Goal: Task Accomplishment & Management: Manage account settings

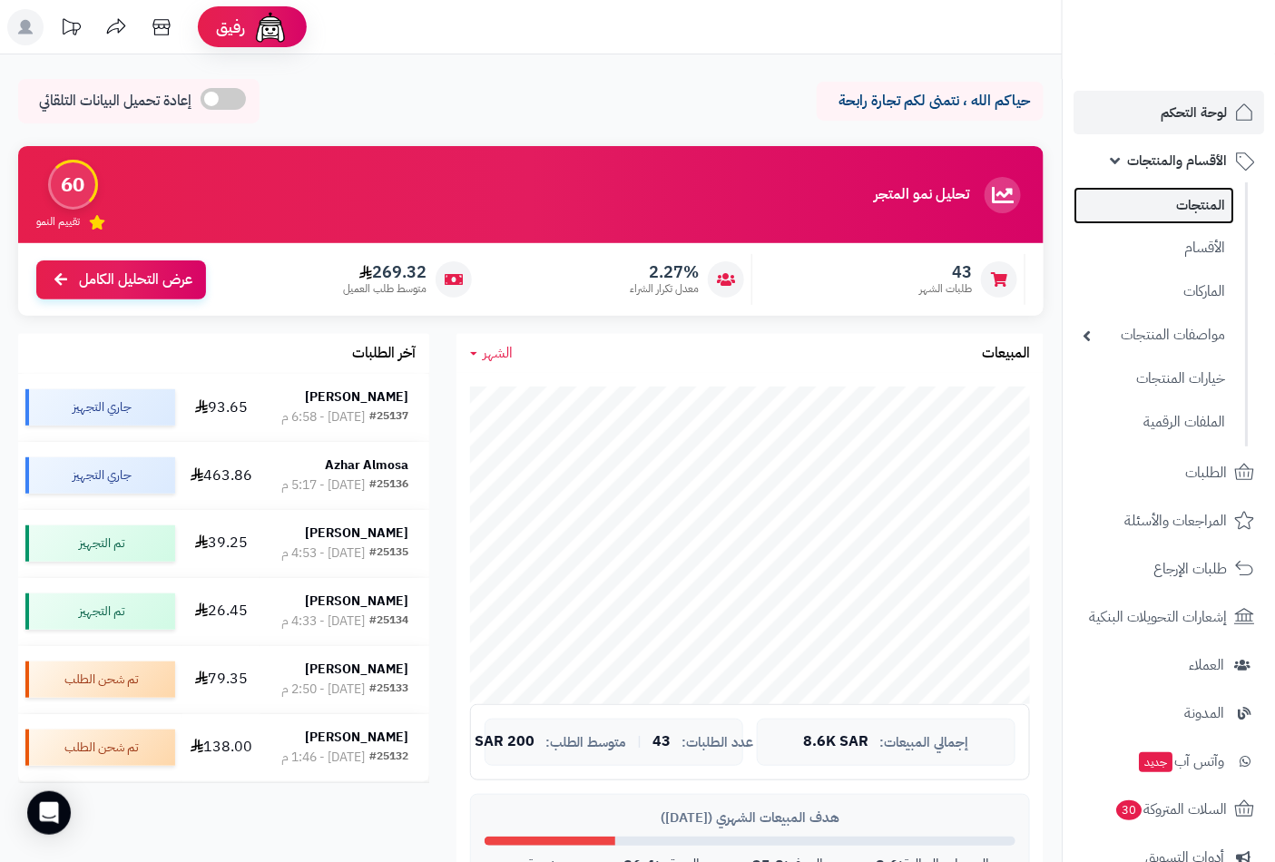
click at [1201, 206] on link "المنتجات" at bounding box center [1154, 205] width 161 height 37
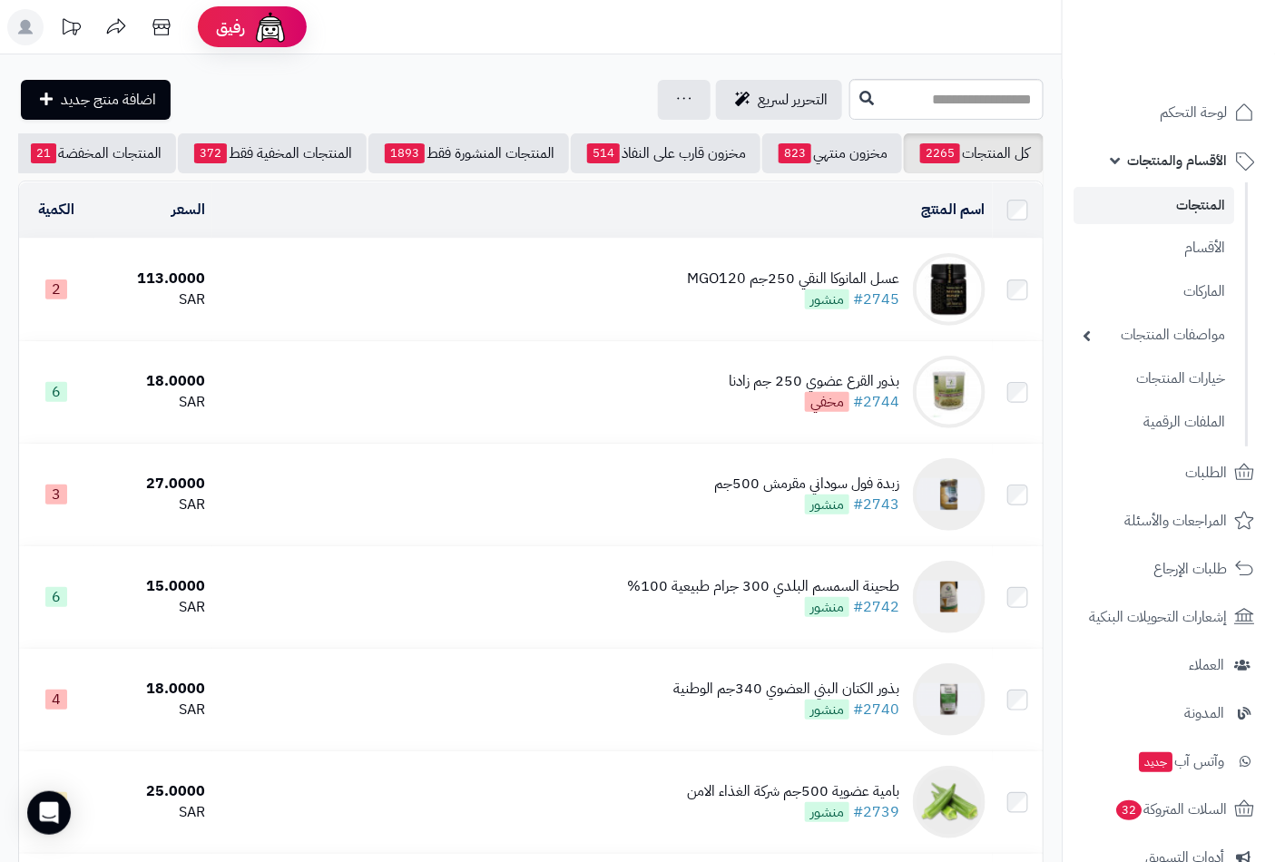
scroll to position [0, -171]
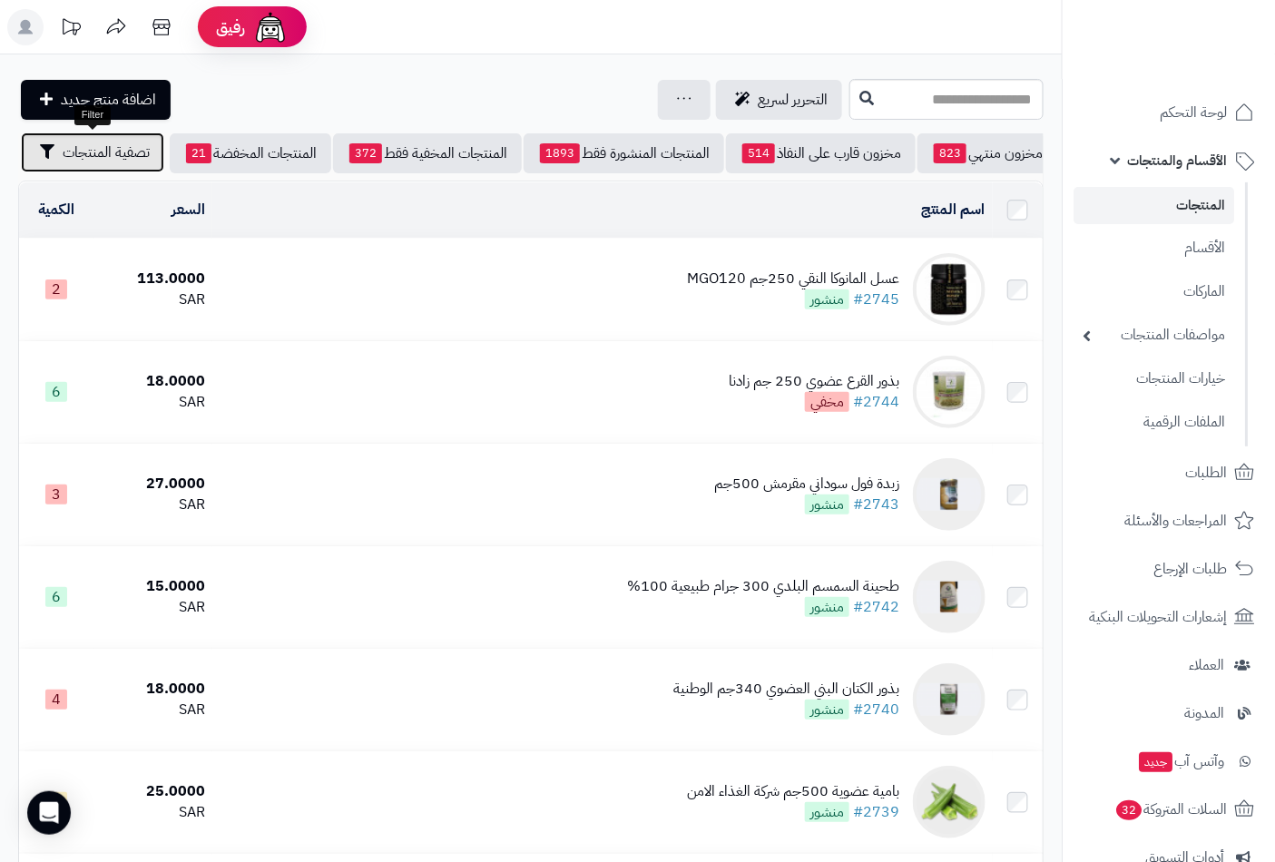
click at [85, 148] on span "تصفية المنتجات" at bounding box center [106, 153] width 87 height 22
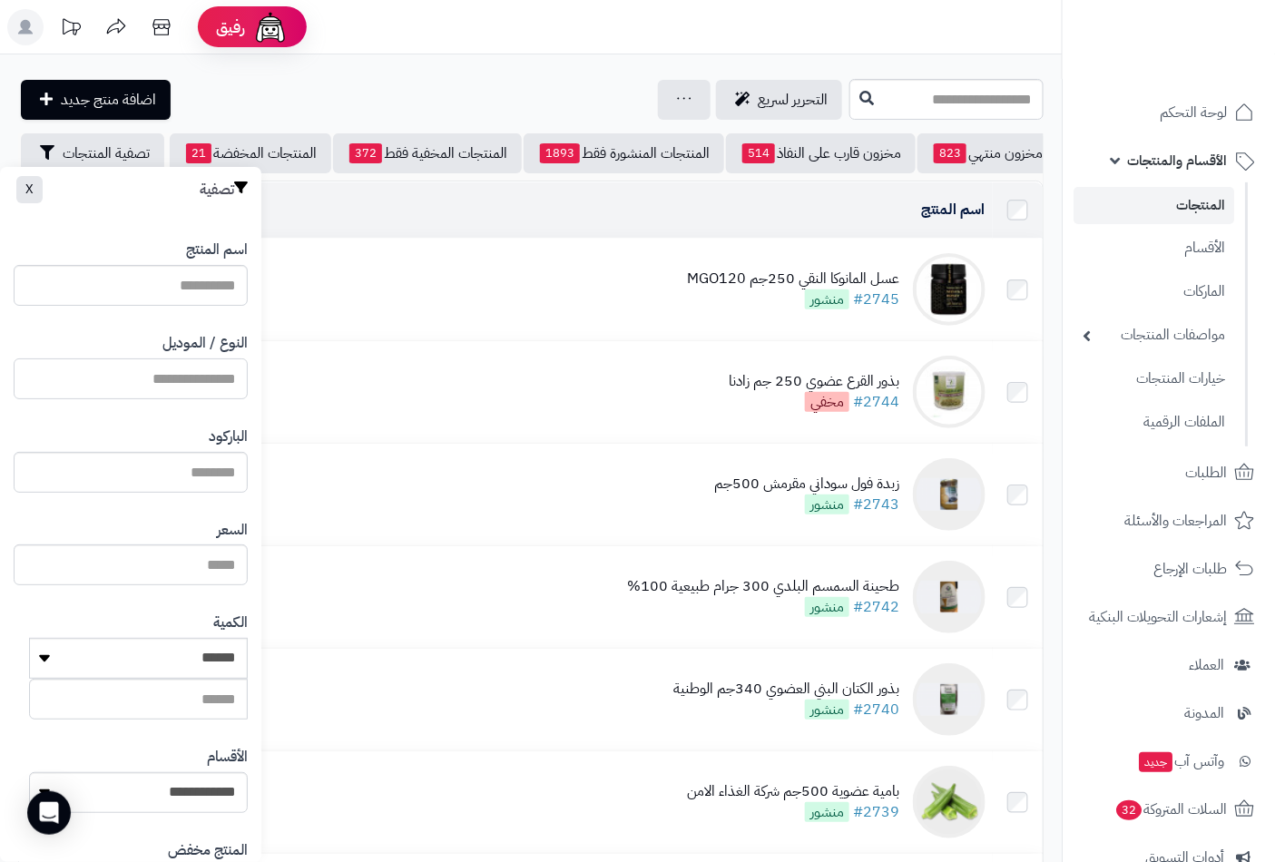
click at [189, 368] on input "النوع / الموديل" at bounding box center [131, 378] width 234 height 41
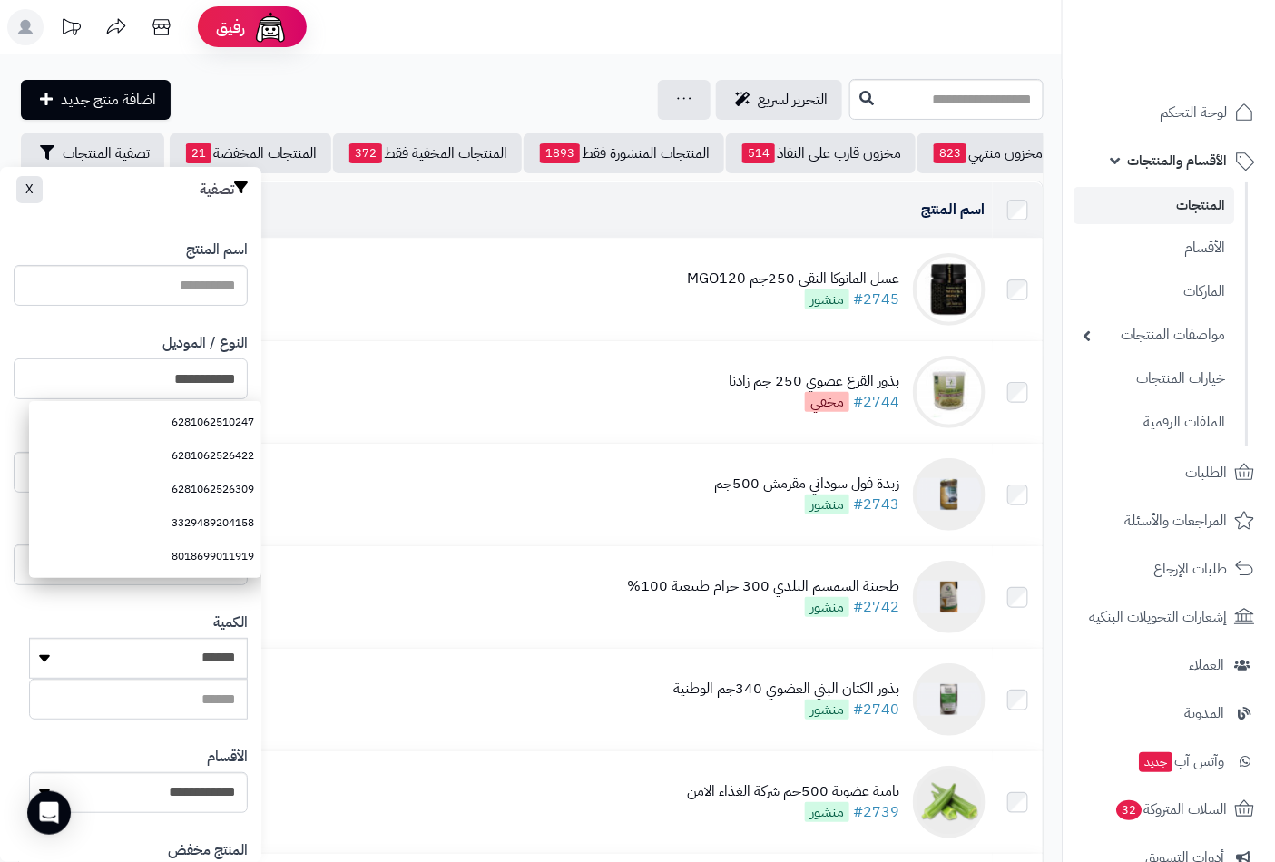
type input "**********"
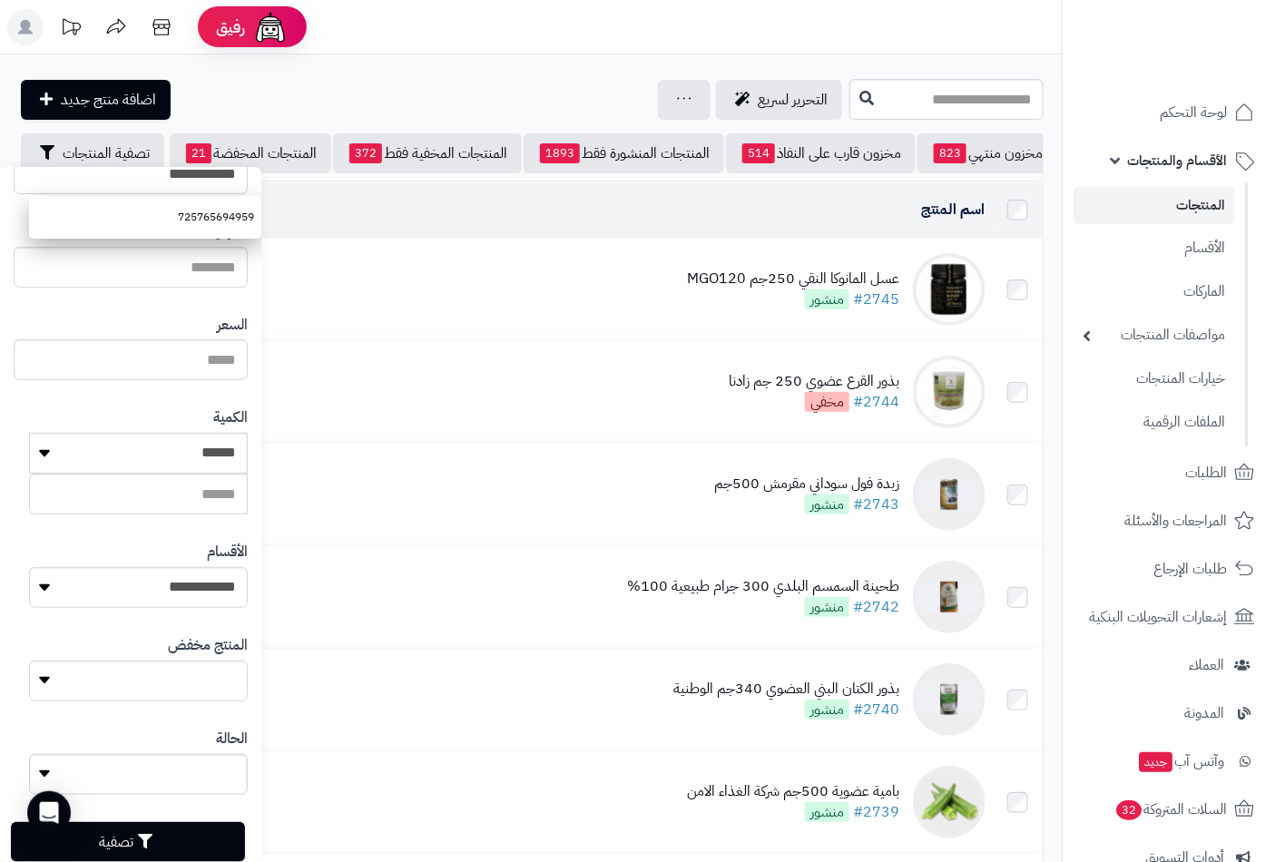
scroll to position [248, 0]
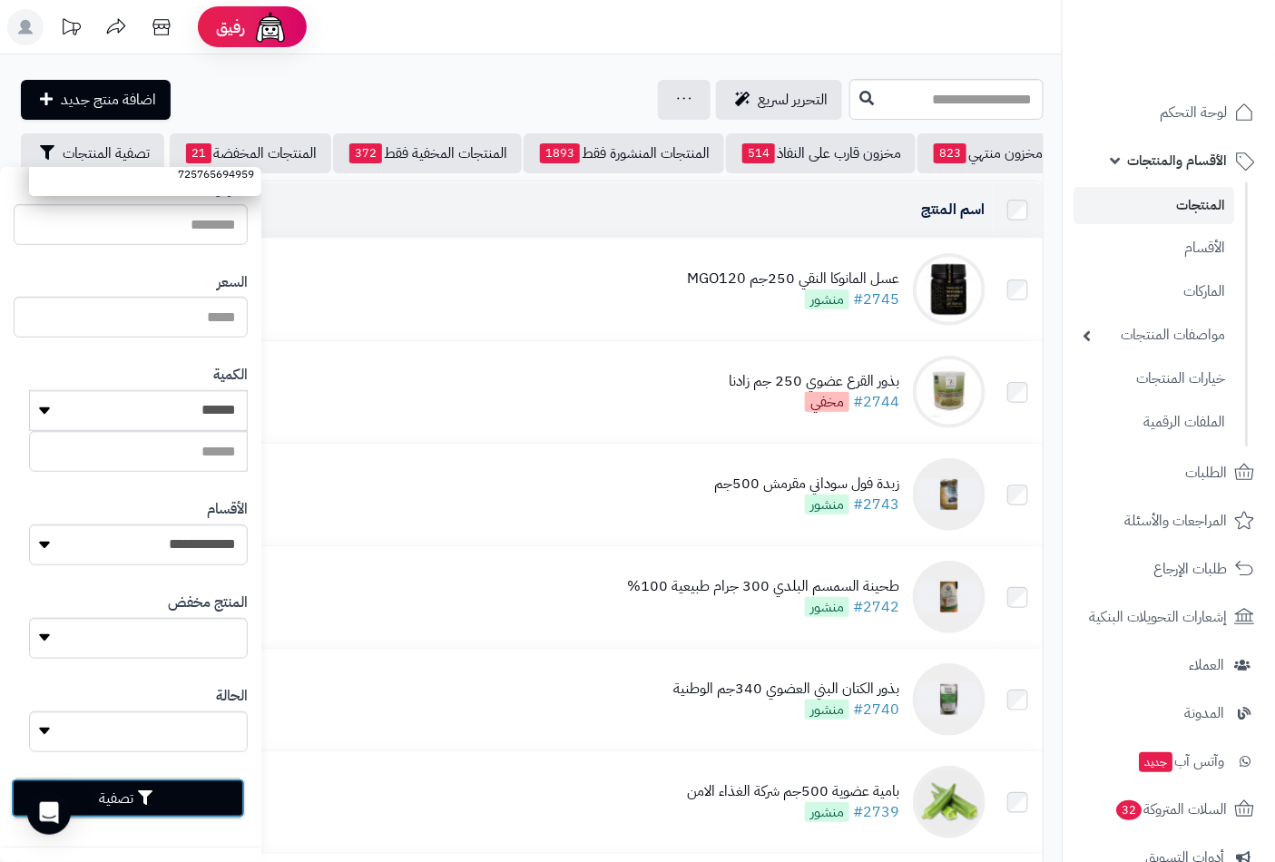
click at [152, 792] on icon "button" at bounding box center [145, 797] width 15 height 15
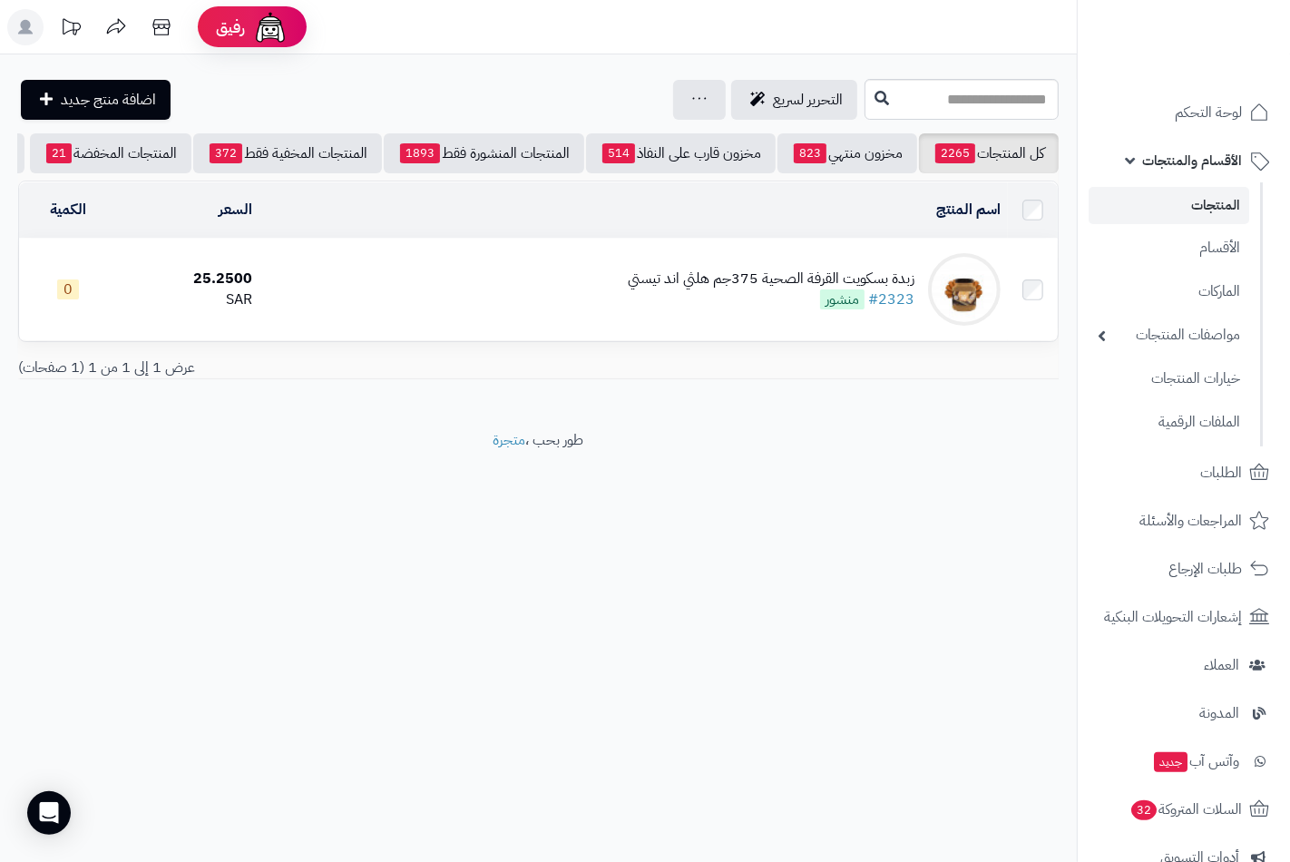
click at [738, 281] on div "زبدة بسكويت القرفة الصحية 375جم هلثي اند تيستي" at bounding box center [771, 279] width 287 height 21
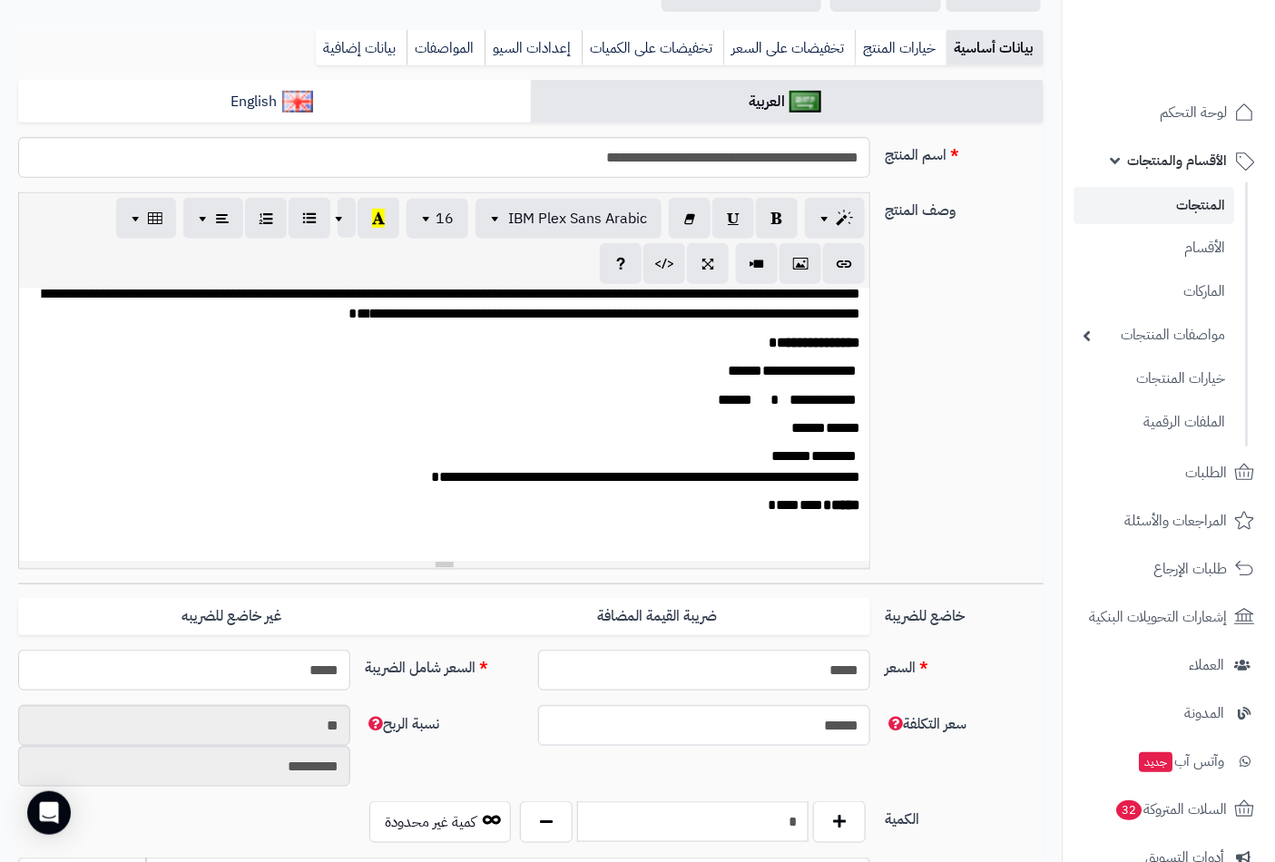
scroll to position [403, 0]
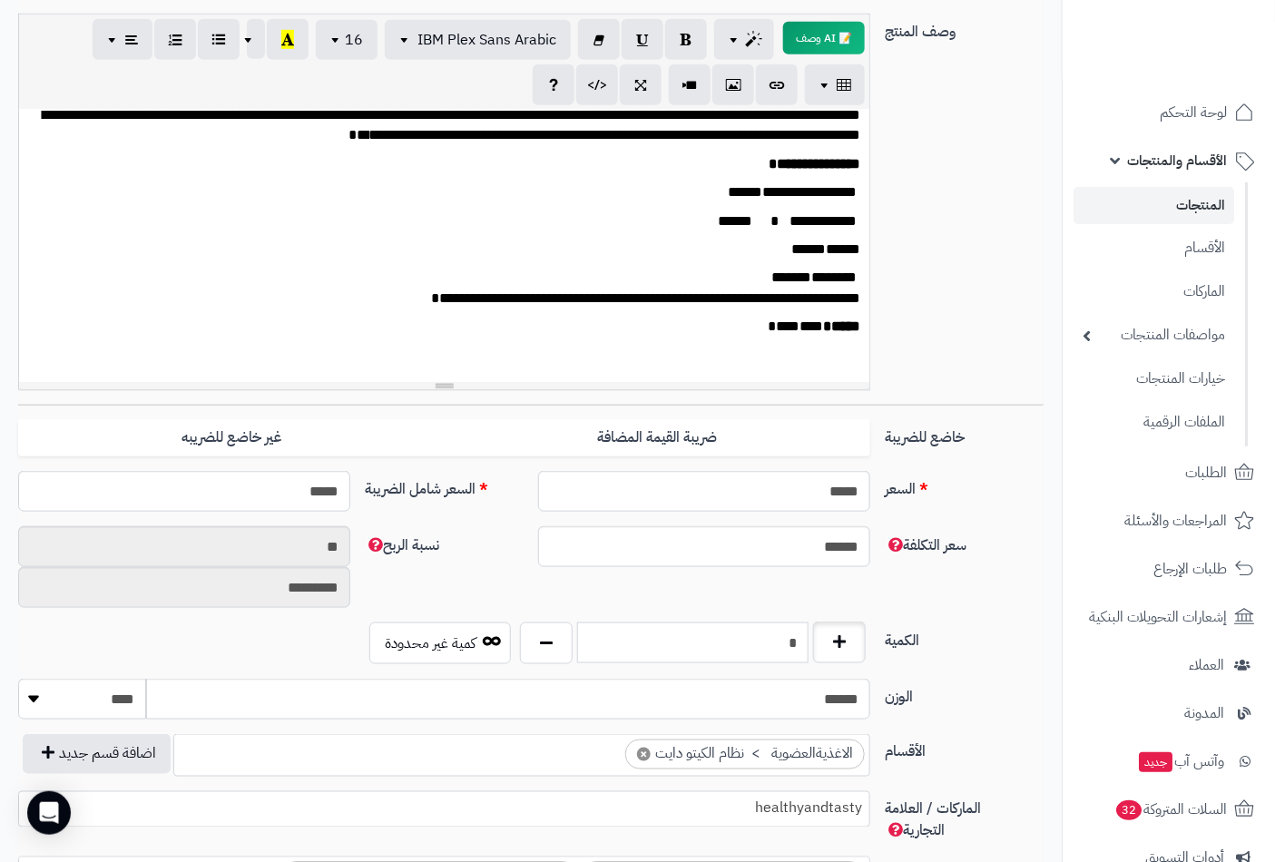
drag, startPoint x: 830, startPoint y: 649, endPoint x: 844, endPoint y: 642, distance: 15.4
click at [846, 647] on div "*" at bounding box center [692, 644] width 355 height 42
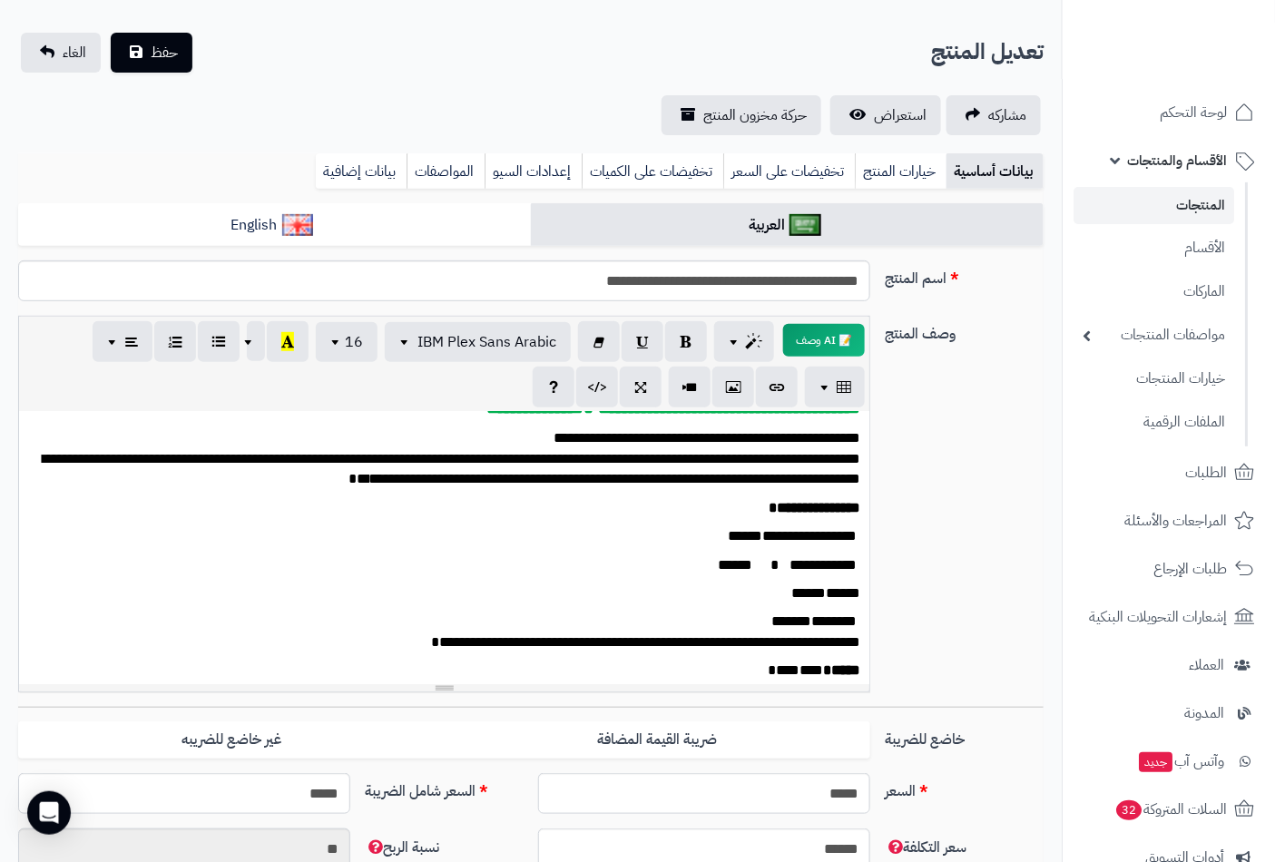
scroll to position [0, 0]
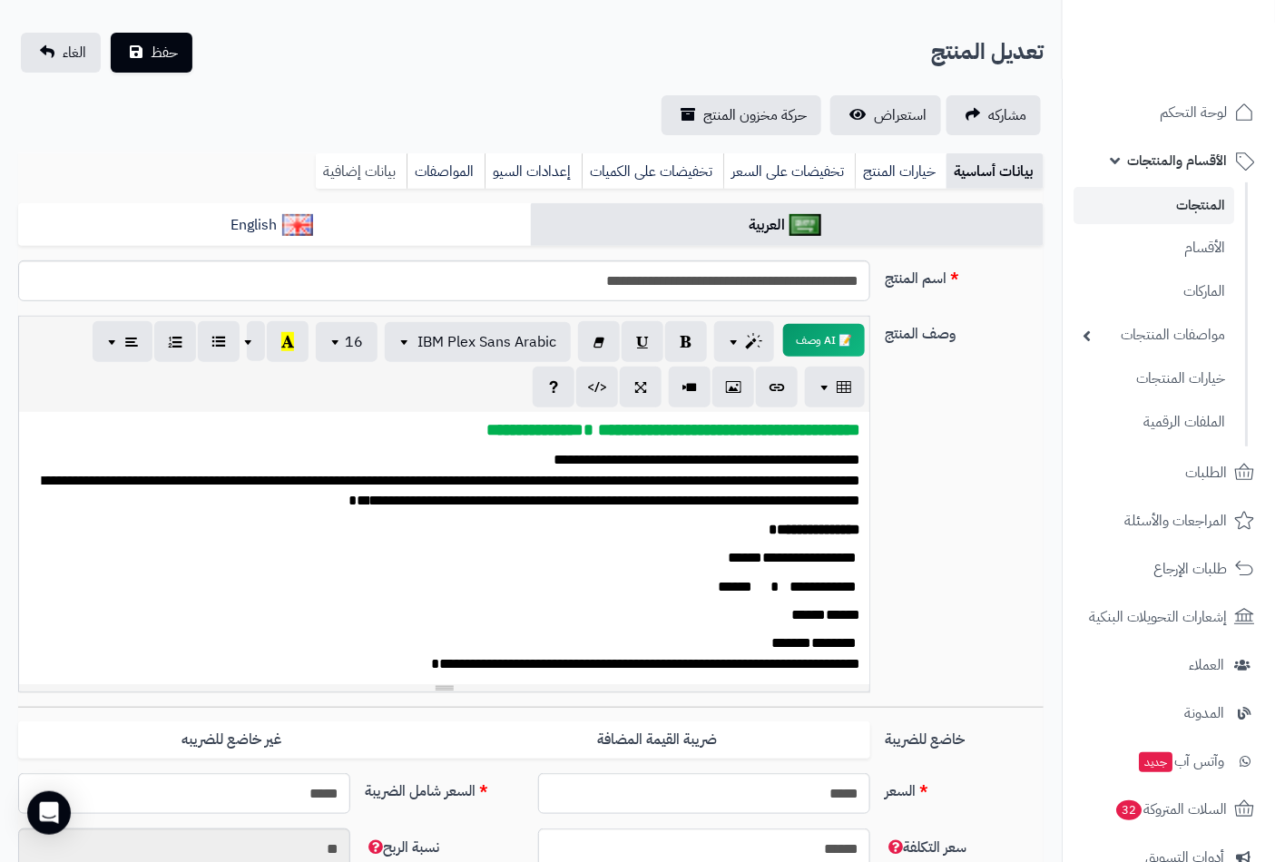
type input "*"
click at [348, 173] on link "بيانات إضافية" at bounding box center [361, 171] width 91 height 36
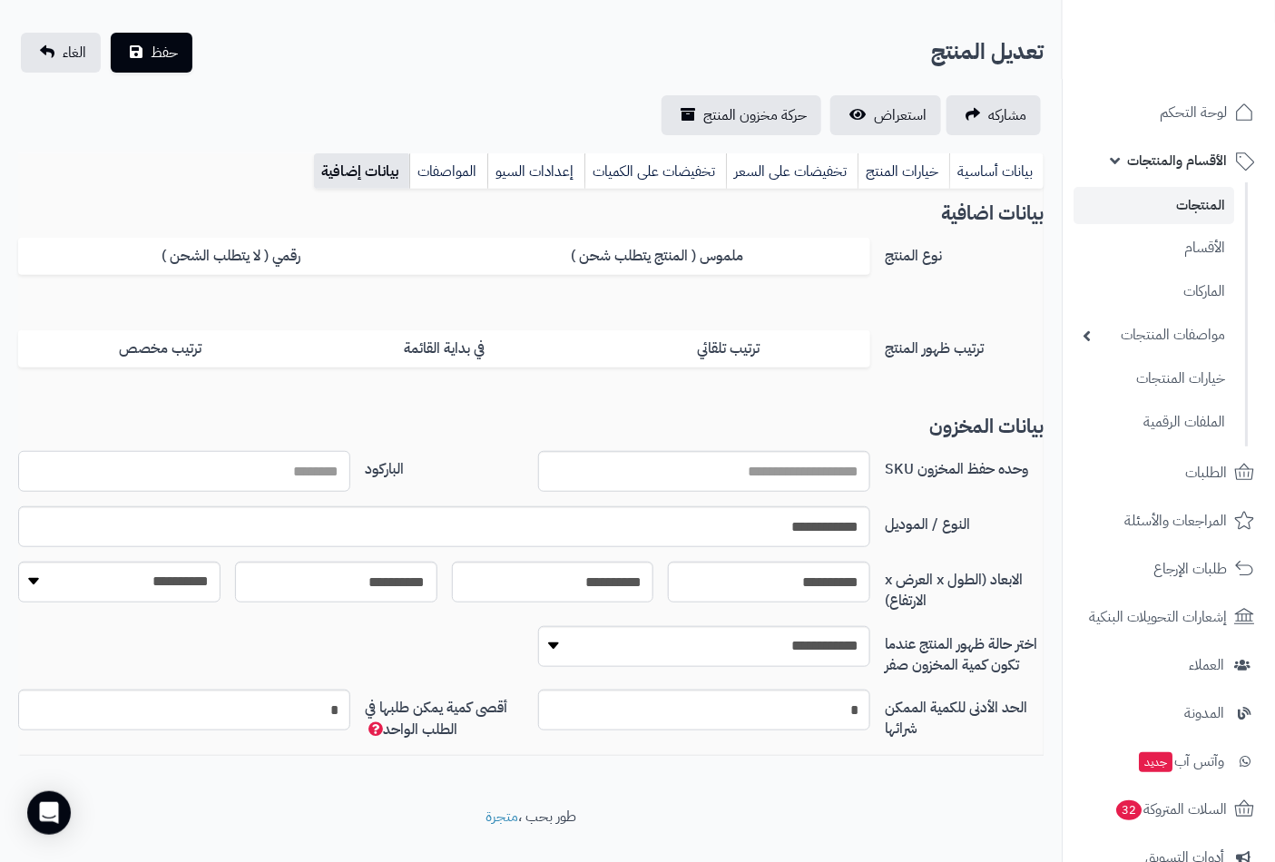
click at [292, 477] on input "الباركود" at bounding box center [184, 471] width 332 height 41
type input "**********"
click at [111, 33] on button "حفظ" at bounding box center [152, 53] width 82 height 40
